Goal: Check status

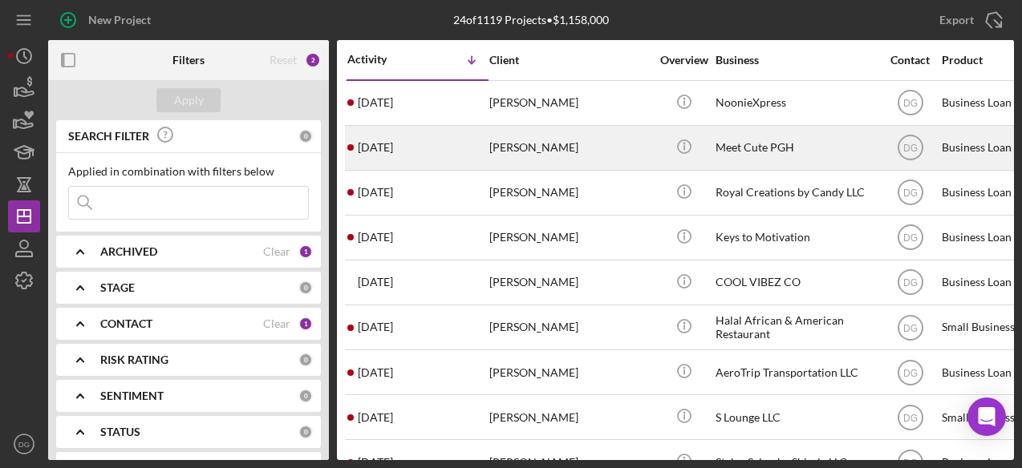
click at [766, 142] on div "Meet Cute PGH" at bounding box center [796, 148] width 160 height 43
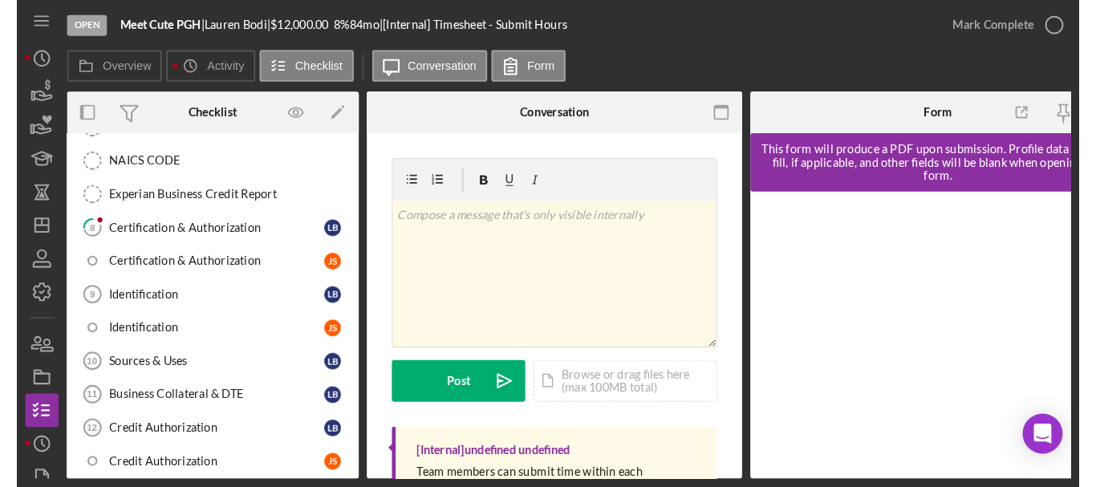
scroll to position [623, 0]
